Goal: Information Seeking & Learning: Understand process/instructions

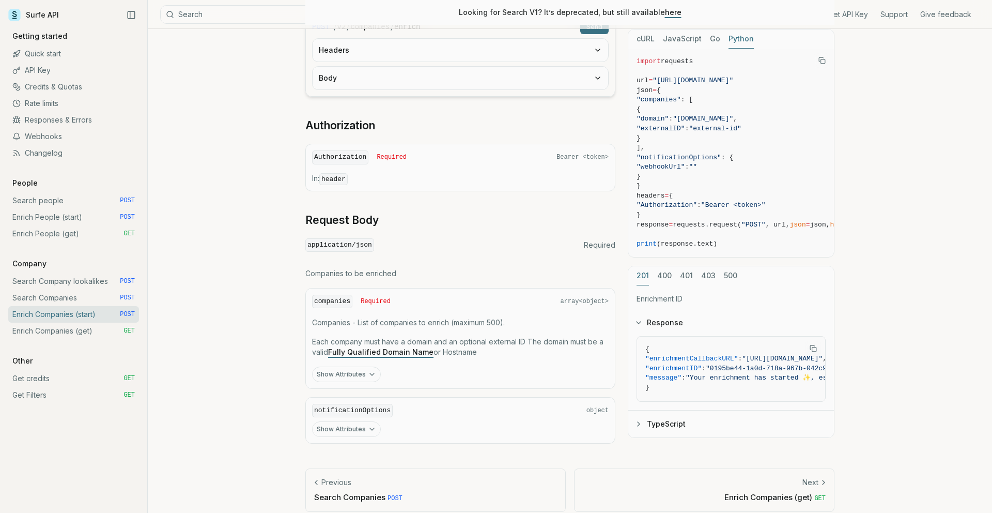
scroll to position [277, 0]
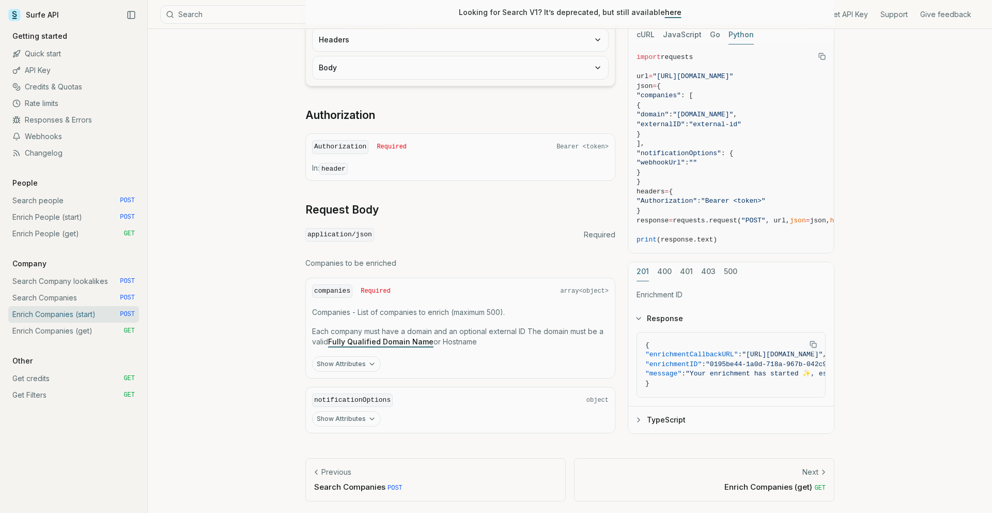
click at [790, 485] on p "Enrich Companies (get) GET" at bounding box center [704, 486] width 243 height 11
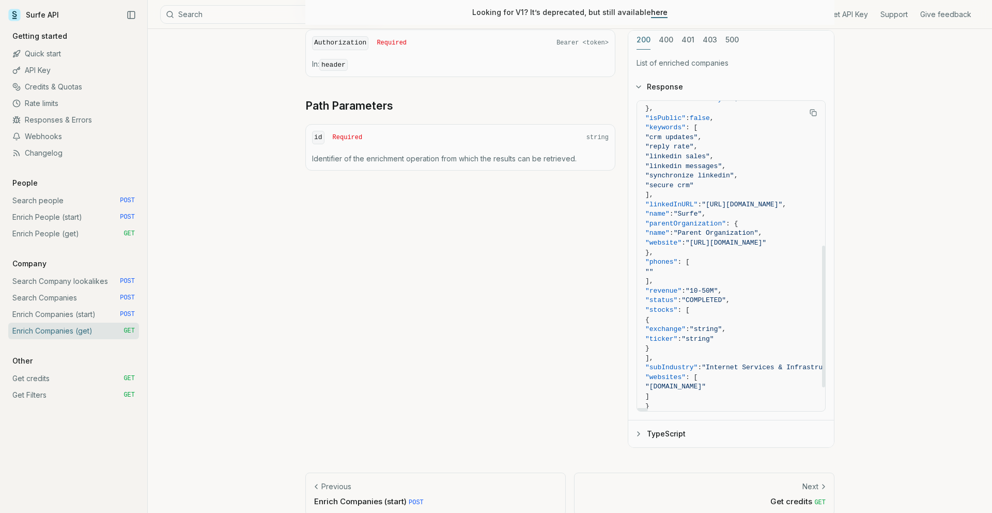
scroll to position [337, 0]
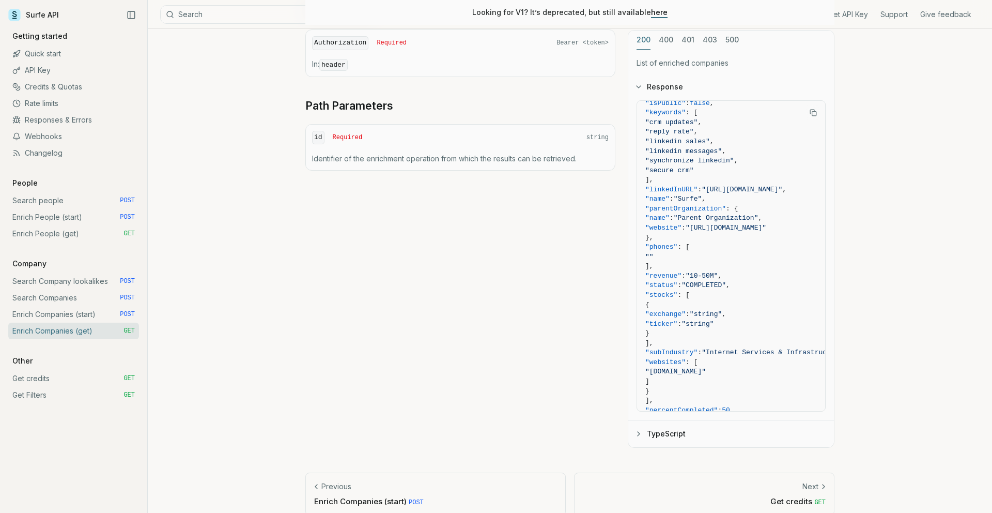
click at [675, 420] on button "TypeScript" at bounding box center [732, 433] width 206 height 27
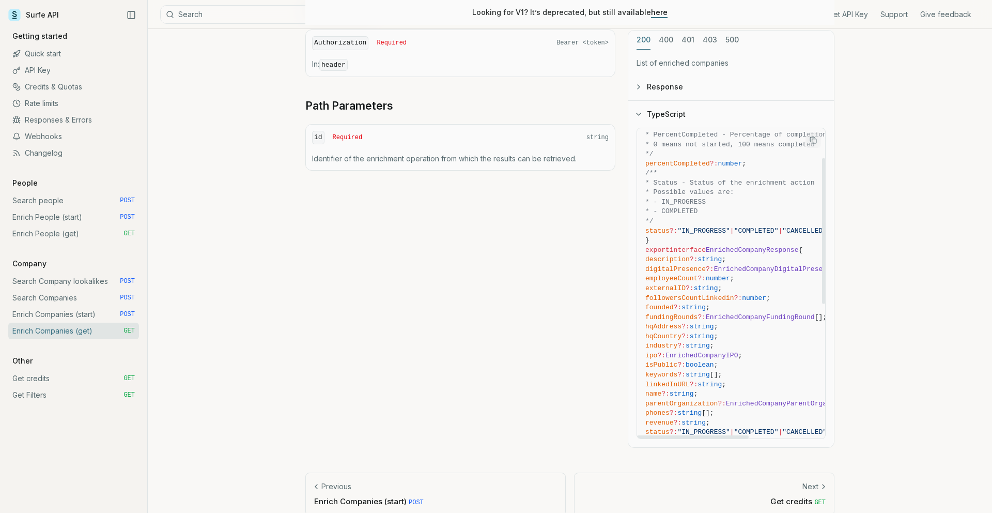
scroll to position [56, 0]
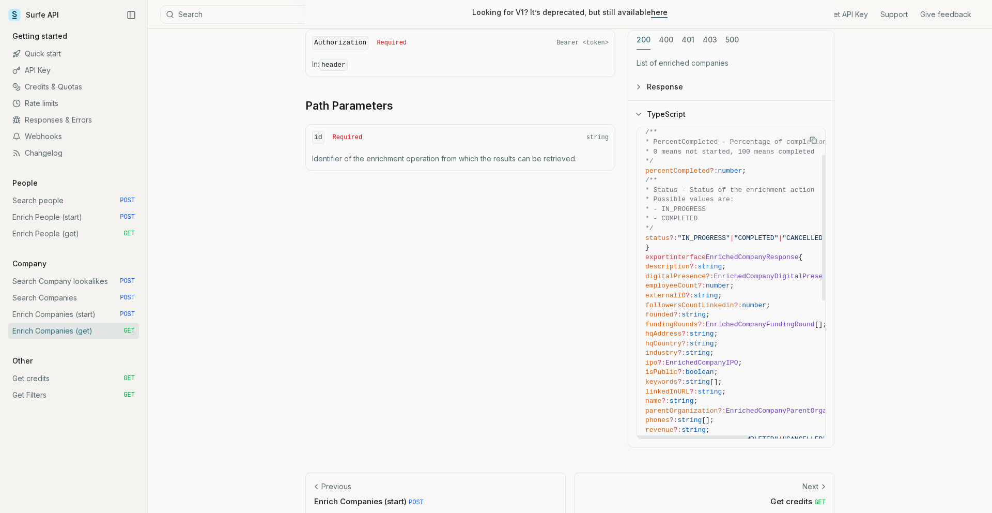
click at [646, 73] on button "Response" at bounding box center [732, 86] width 206 height 27
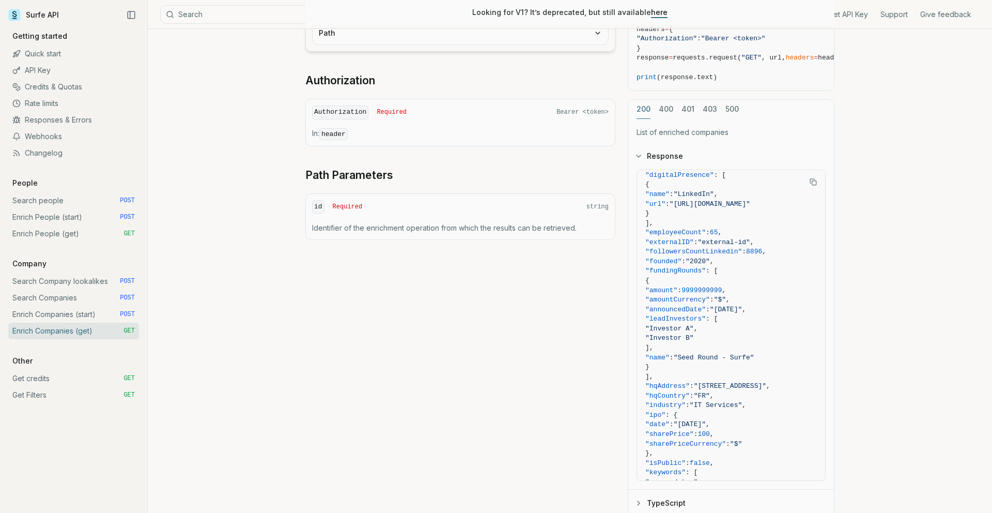
scroll to position [51, 0]
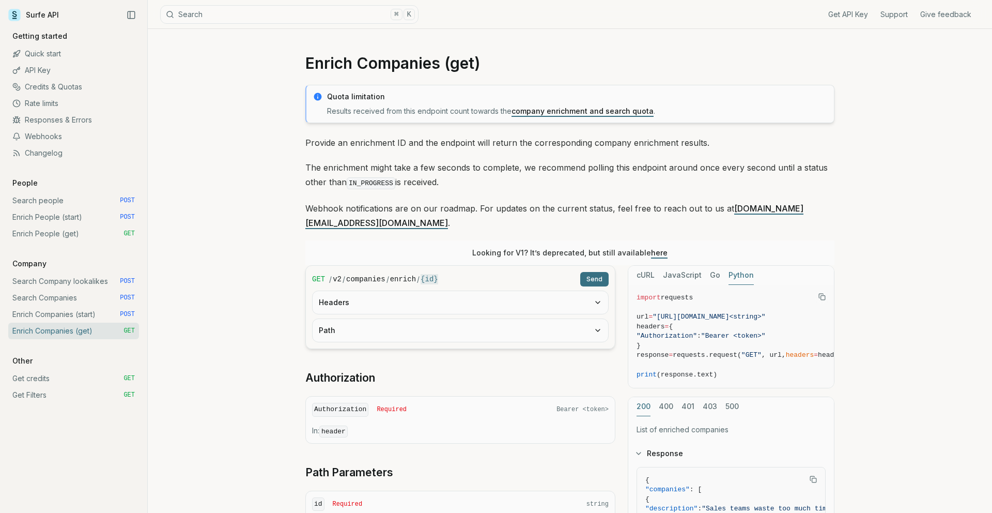
scroll to position [297, 0]
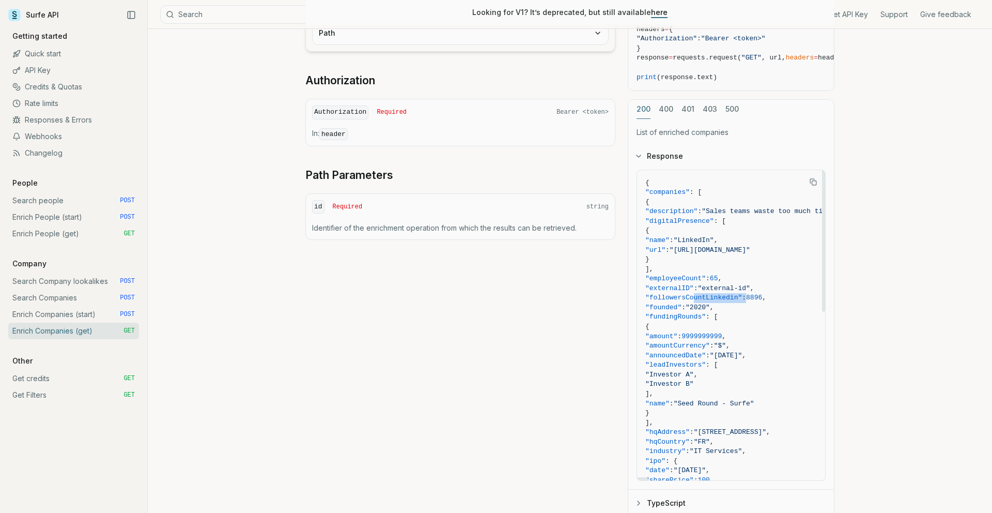
drag, startPoint x: 769, startPoint y: 285, endPoint x: 692, endPoint y: 281, distance: 77.1
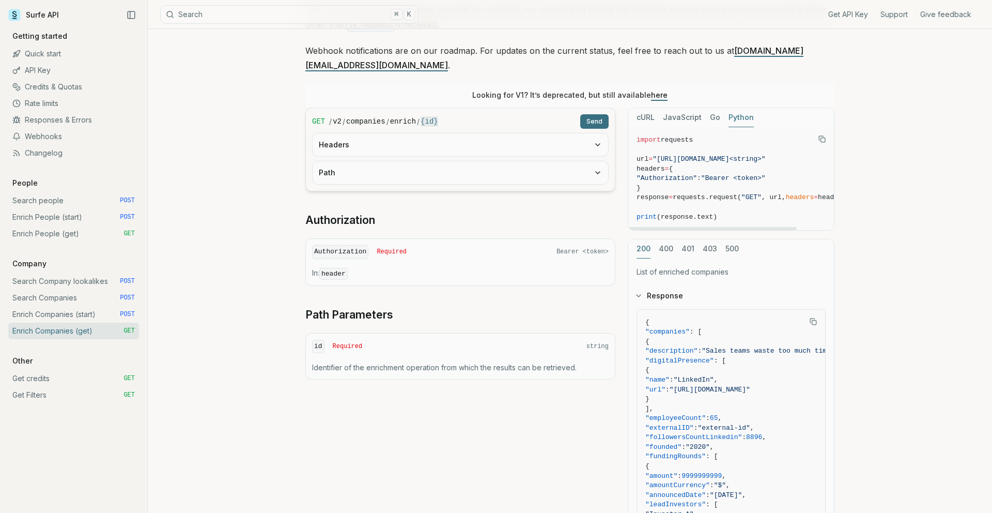
scroll to position [156, 0]
click at [645, 110] on button "cURL" at bounding box center [646, 119] width 18 height 19
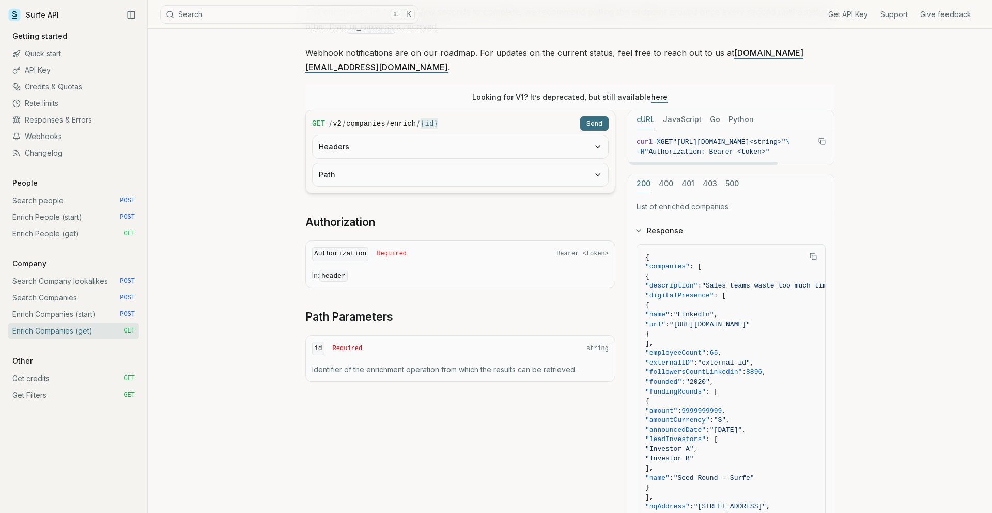
scroll to position [111, 0]
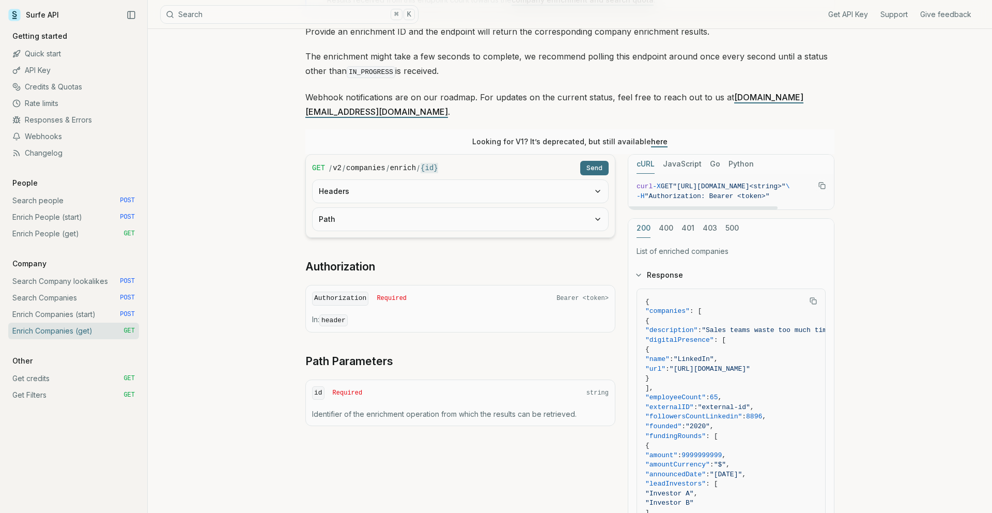
click at [661, 168] on div "cURL JavaScript Go Python curl -X GET "[URL][DOMAIN_NAME]<string>" \ -H "Author…" at bounding box center [731, 395] width 207 height 482
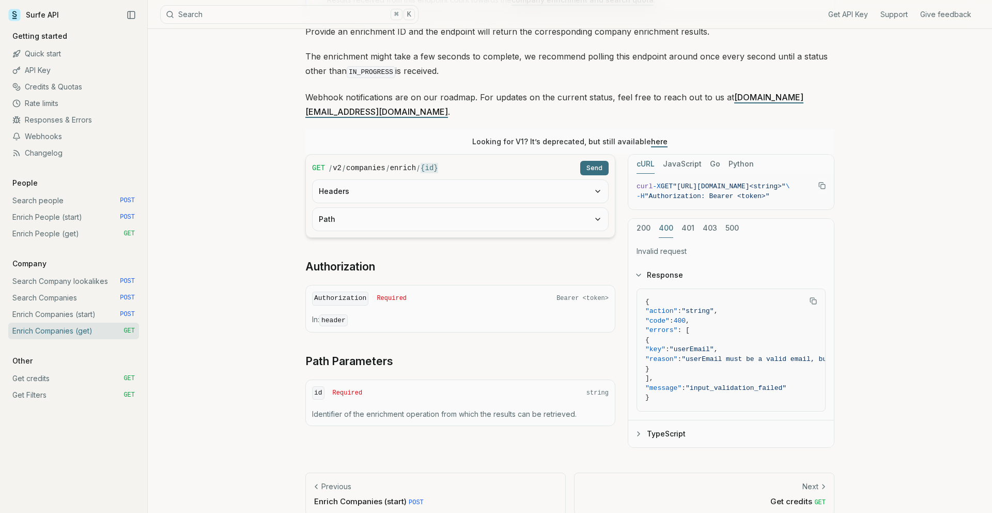
click at [695, 219] on div "200 400 401 403 500" at bounding box center [732, 228] width 206 height 19
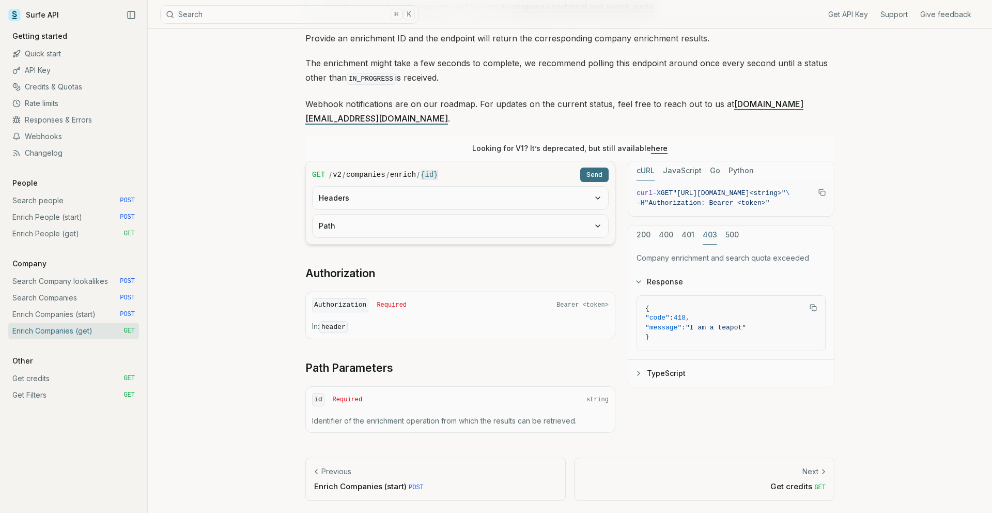
scroll to position [89, 0]
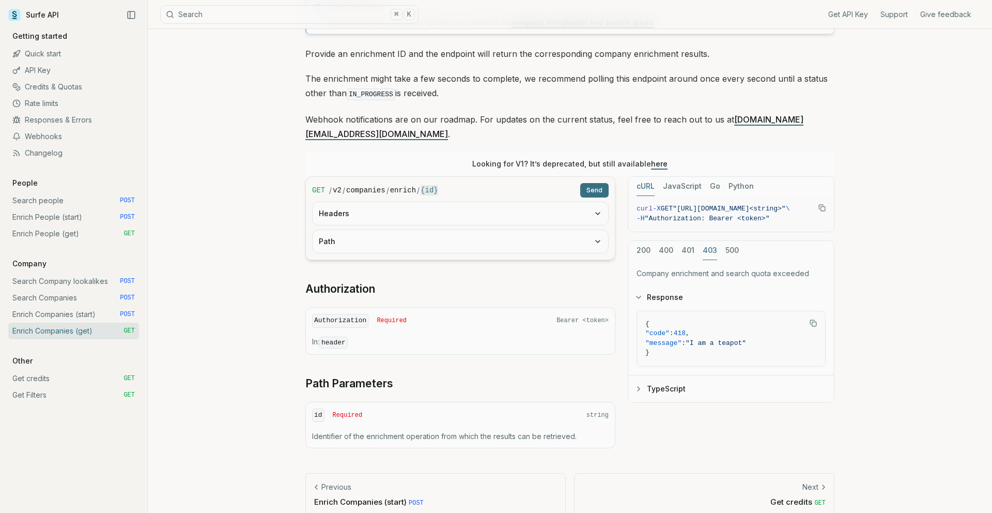
click at [707, 211] on div "cURL JavaScript Go Python curl -X GET "[URL][DOMAIN_NAME]<string>" \ -H "Author…" at bounding box center [731, 289] width 207 height 226
click at [684, 241] on button "401" at bounding box center [688, 250] width 13 height 19
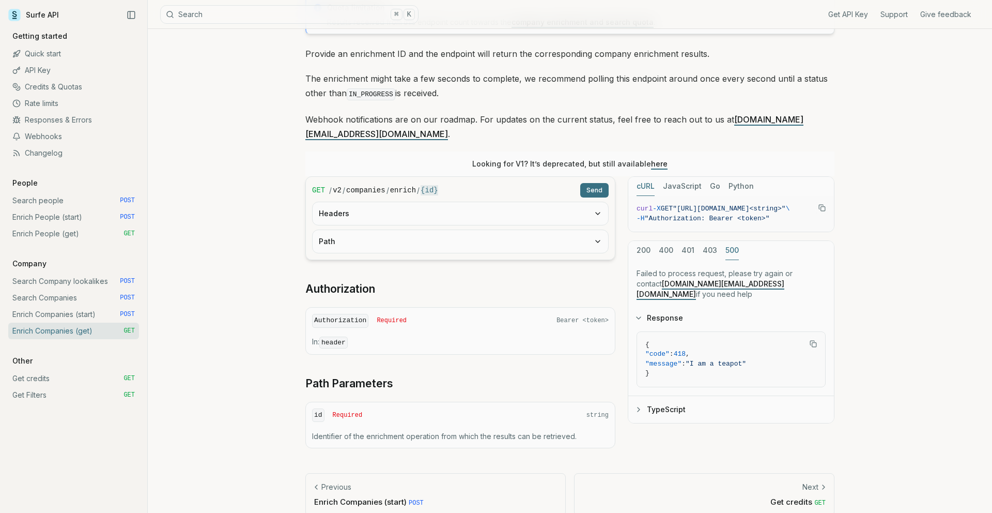
click at [730, 241] on button "500" at bounding box center [732, 250] width 13 height 19
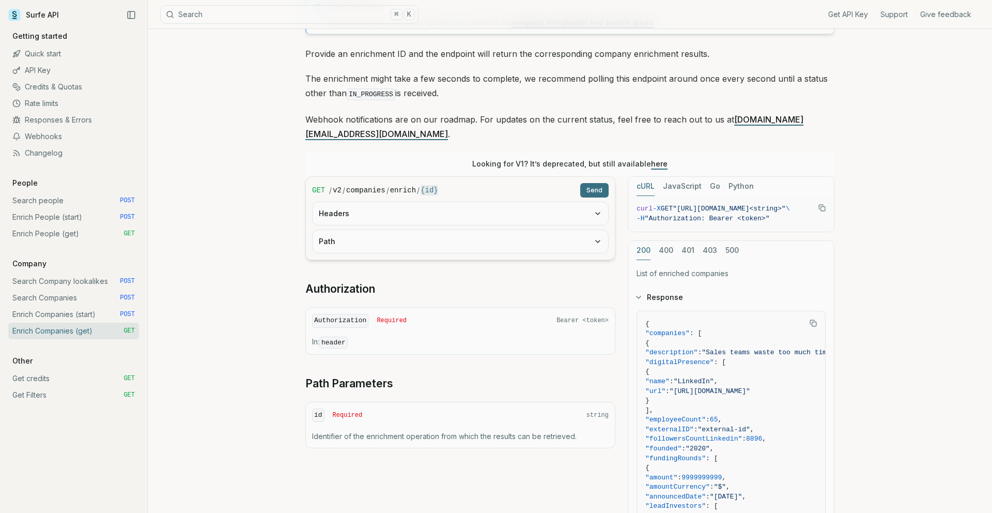
click at [646, 241] on button "200" at bounding box center [644, 250] width 14 height 19
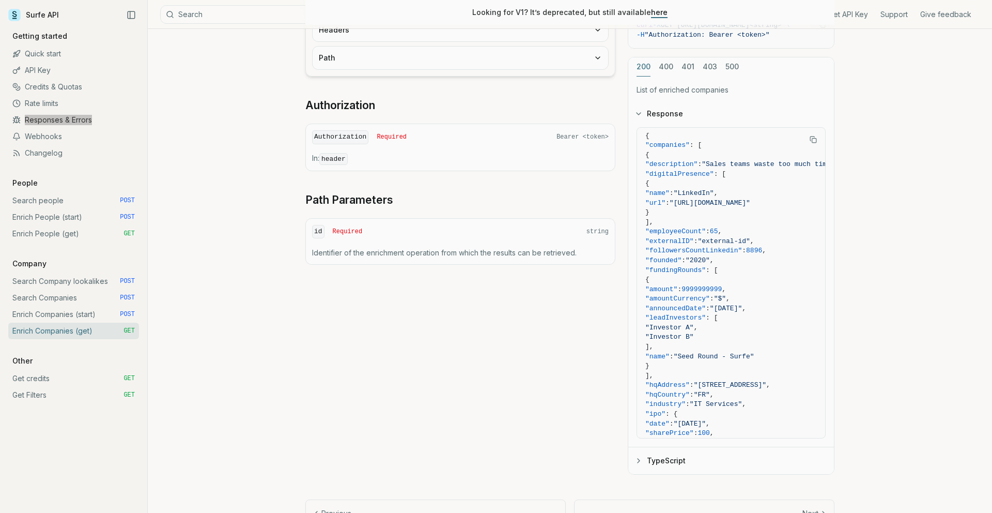
scroll to position [5, 0]
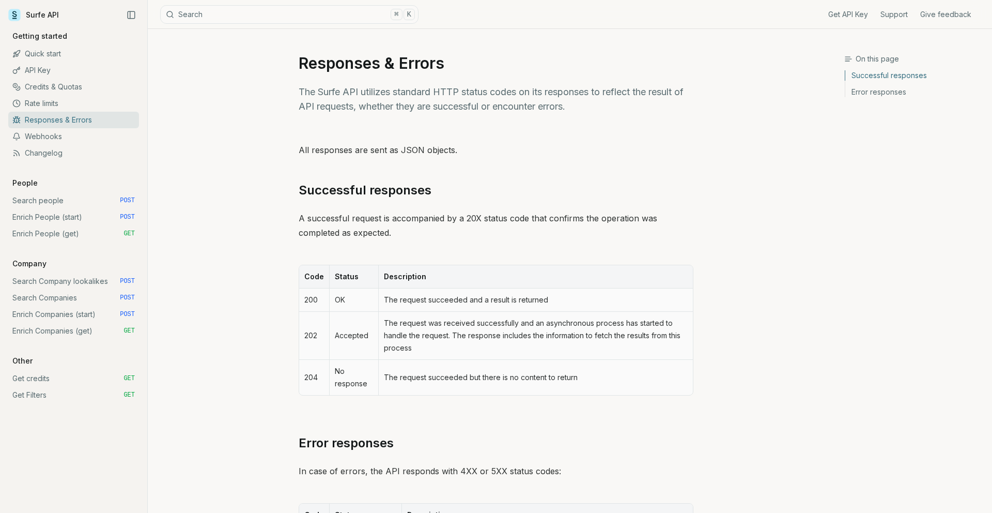
click at [896, 11] on link "Support" at bounding box center [894, 14] width 27 height 10
click at [41, 16] on link "Surfe API" at bounding box center [33, 15] width 51 height 16
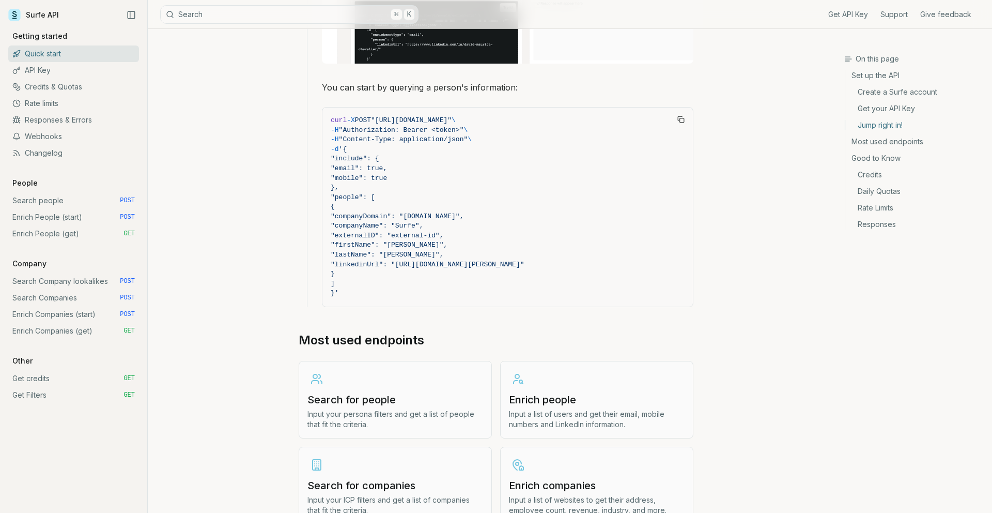
scroll to position [946, 0]
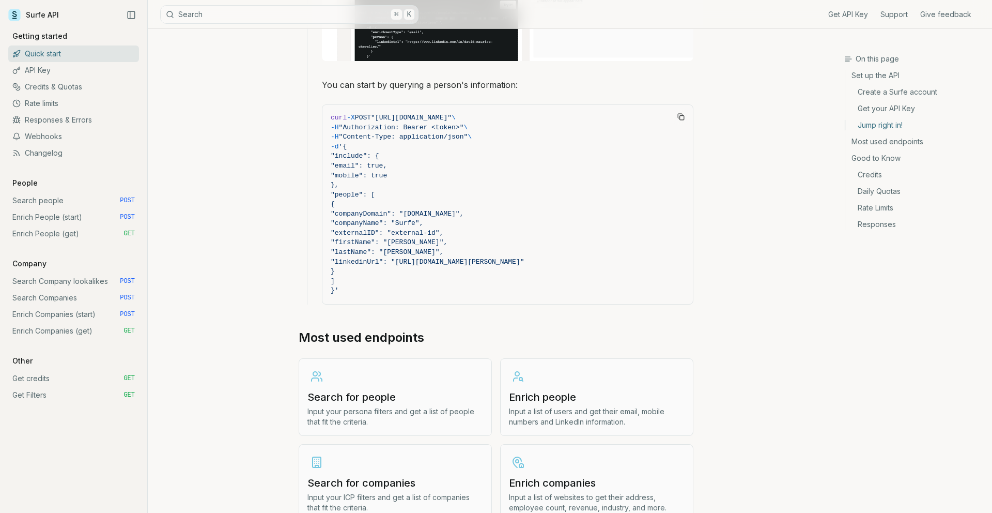
click at [97, 236] on link "Enrich People (get) GET" at bounding box center [73, 233] width 131 height 17
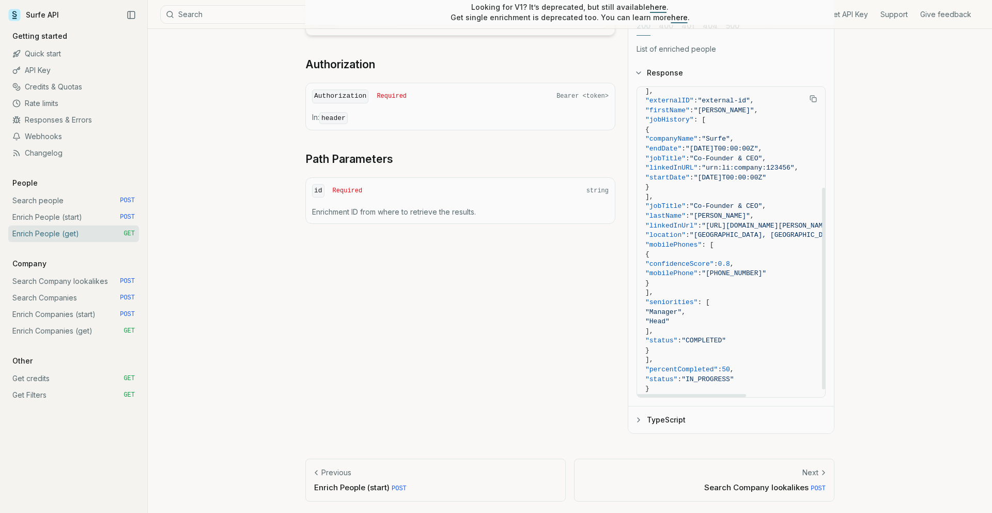
scroll to position [167, 0]
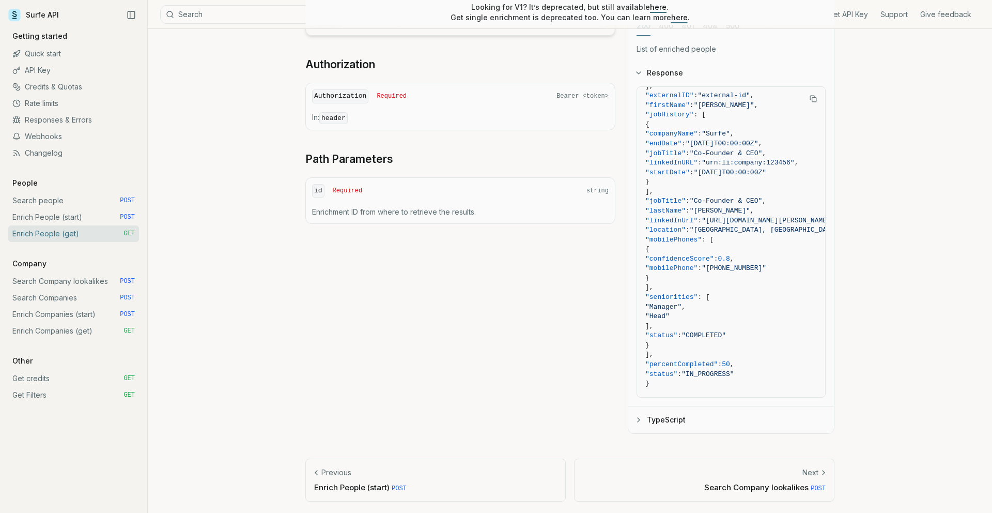
click at [106, 219] on link "Enrich People (start) POST" at bounding box center [73, 217] width 131 height 17
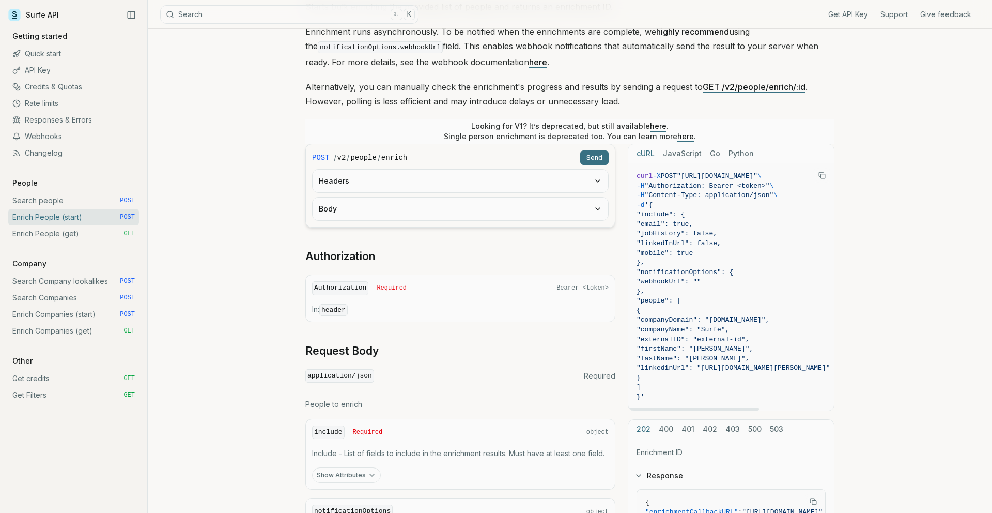
scroll to position [153, 0]
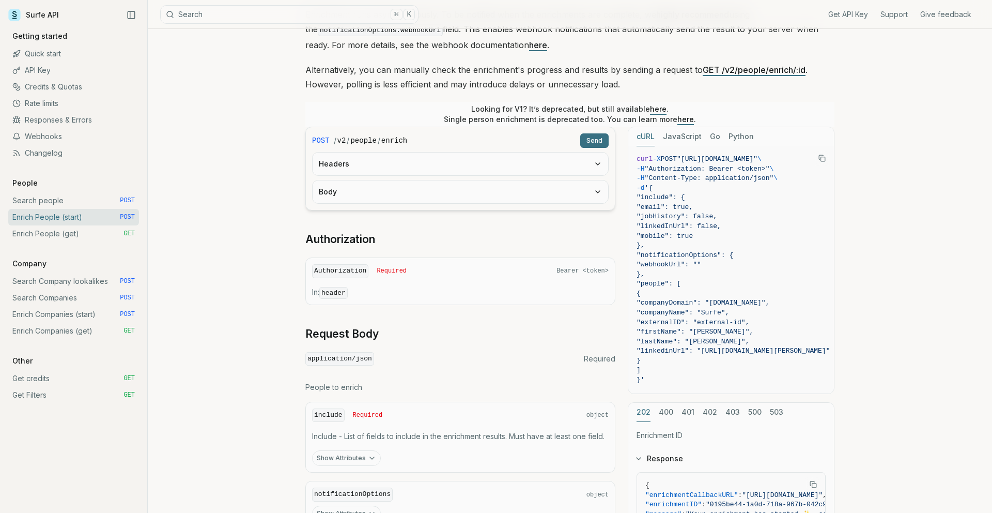
click at [67, 328] on link "Enrich Companies (get) GET" at bounding box center [73, 331] width 131 height 17
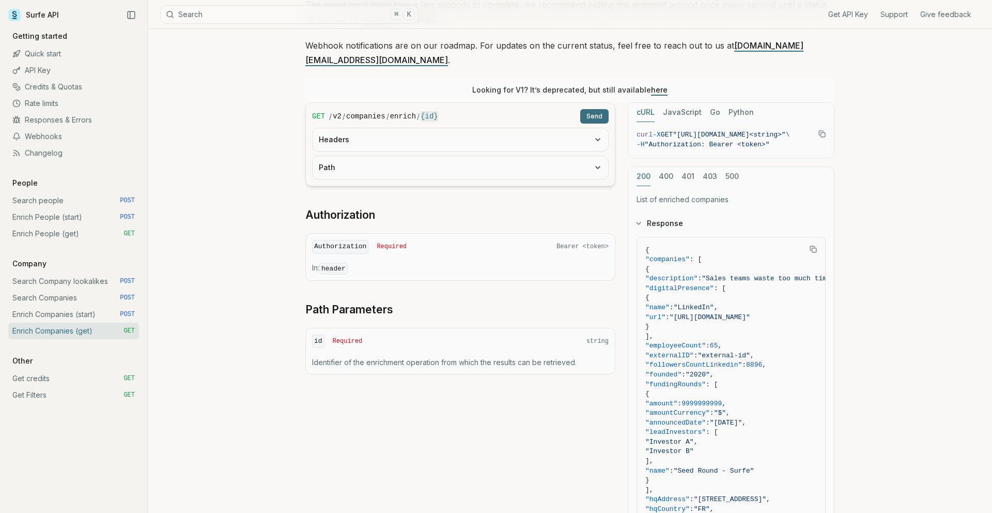
scroll to position [160, 0]
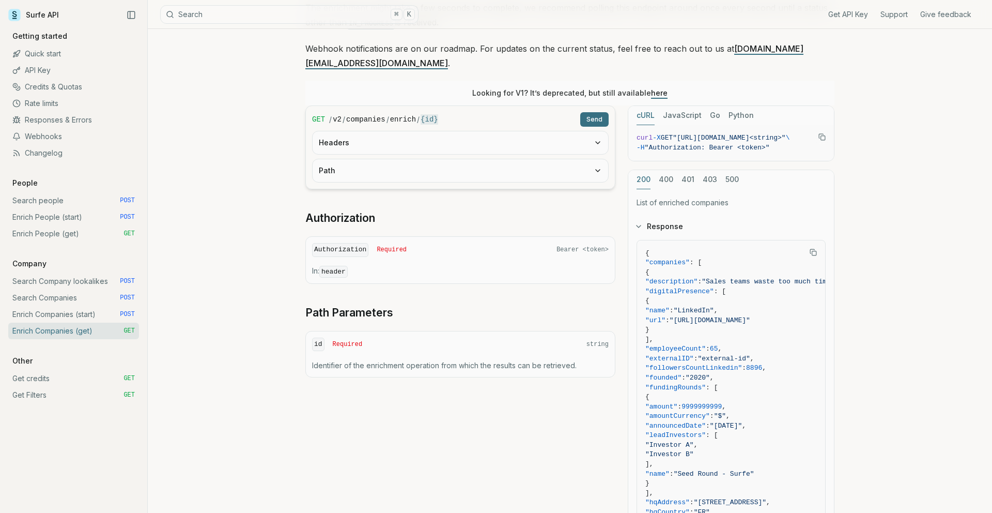
click at [576, 159] on button "Path" at bounding box center [461, 170] width 296 height 23
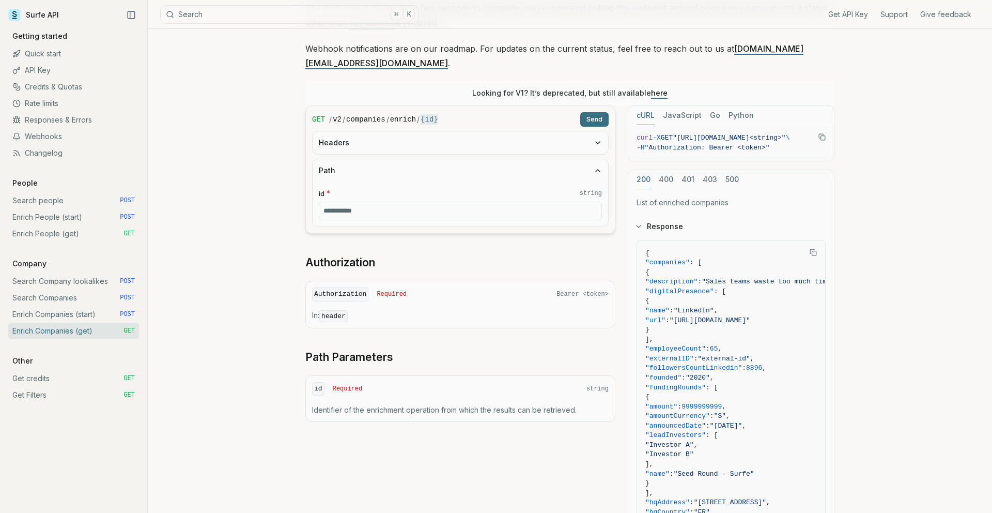
click at [561, 134] on button "Headers" at bounding box center [461, 142] width 296 height 23
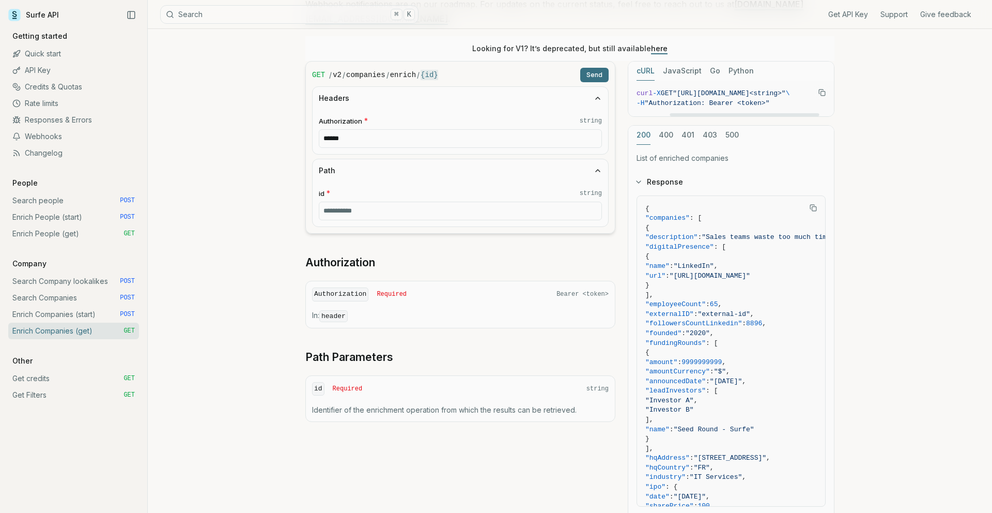
scroll to position [0, 0]
click at [665, 62] on button "JavaScript" at bounding box center [682, 71] width 39 height 19
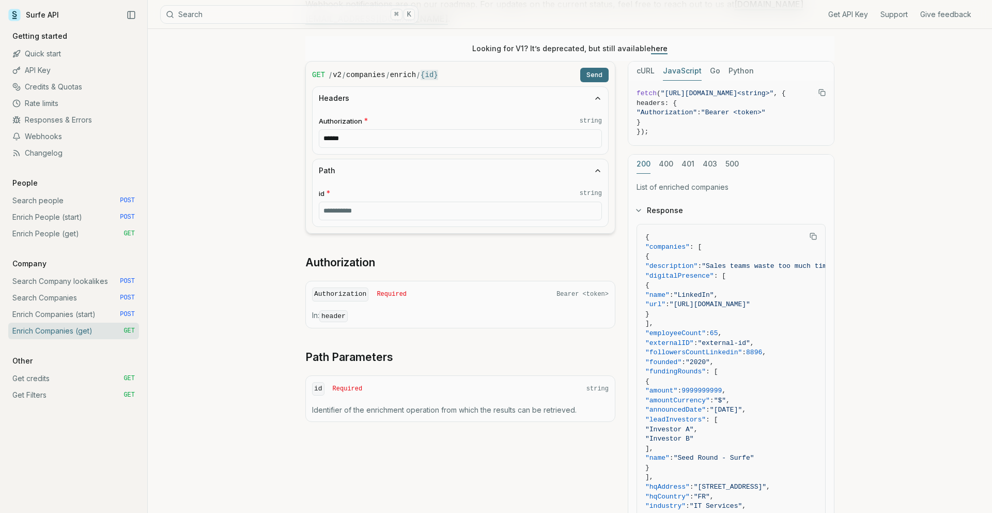
click at [711, 62] on button "Go" at bounding box center [715, 71] width 10 height 19
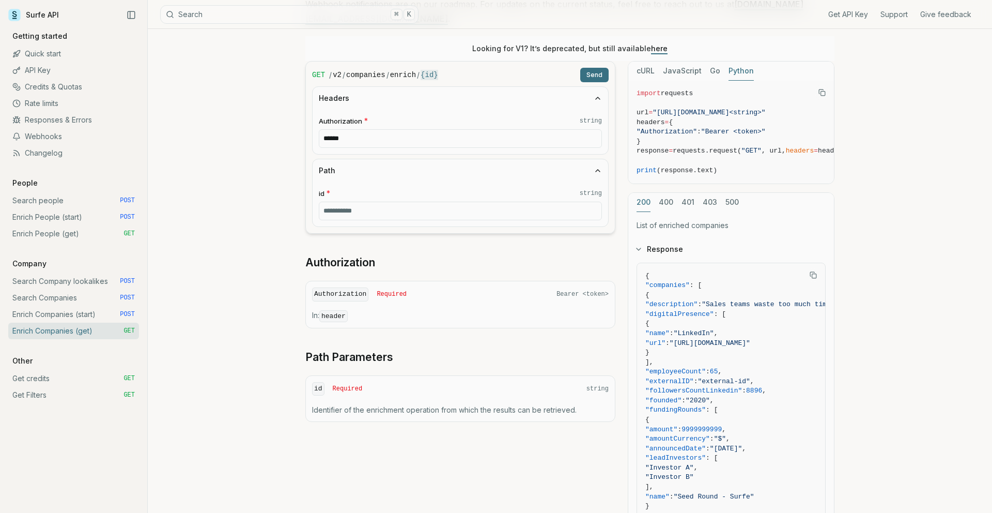
click at [732, 62] on button "Python" at bounding box center [741, 71] width 25 height 19
click at [642, 62] on button "cURL" at bounding box center [646, 71] width 18 height 19
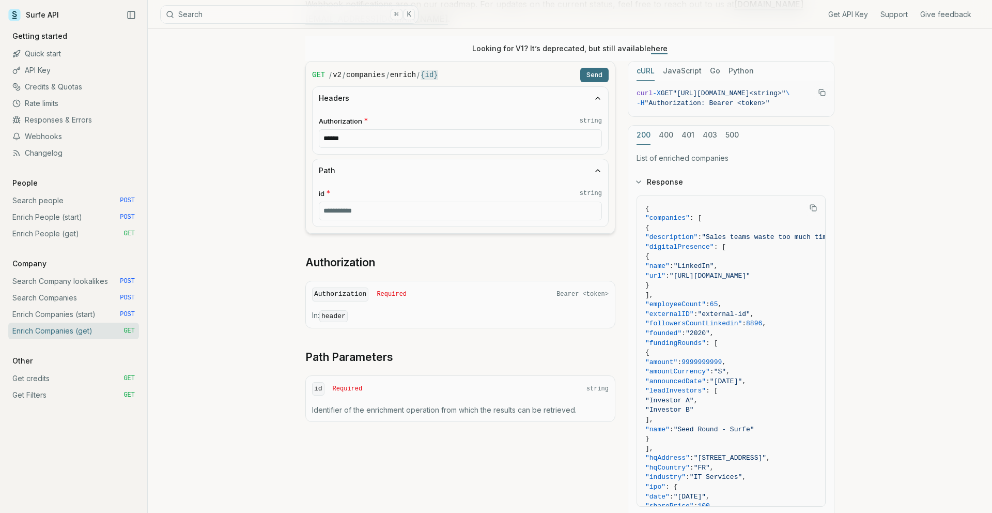
click at [671, 62] on button "JavaScript" at bounding box center [682, 71] width 39 height 19
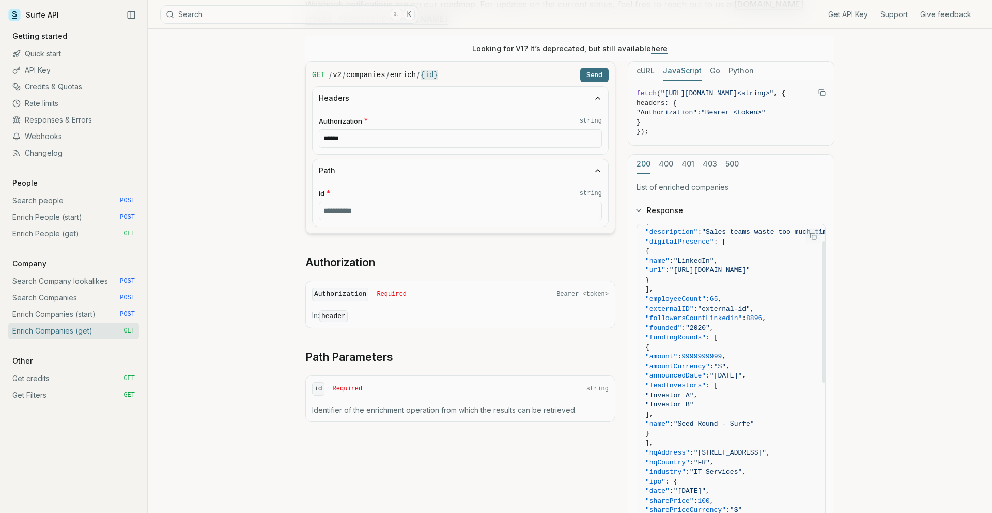
scroll to position [41, 0]
